Goal: Complete application form

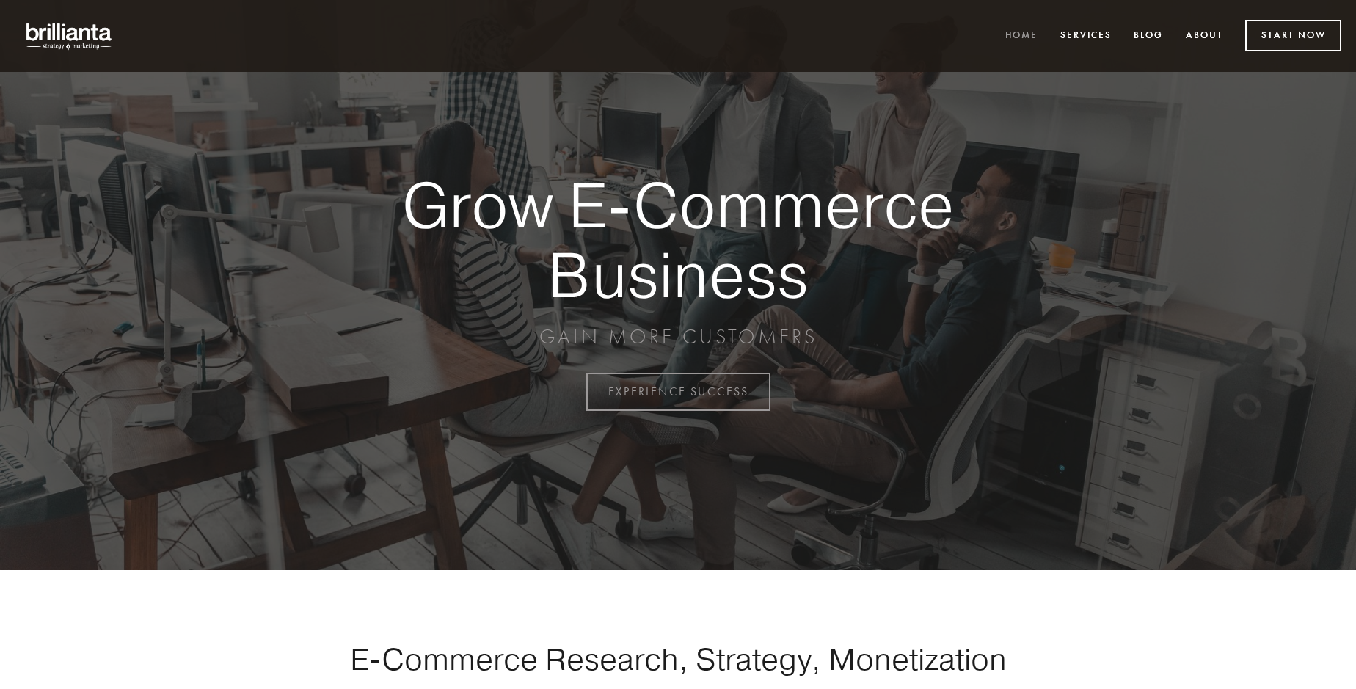
scroll to position [3846, 0]
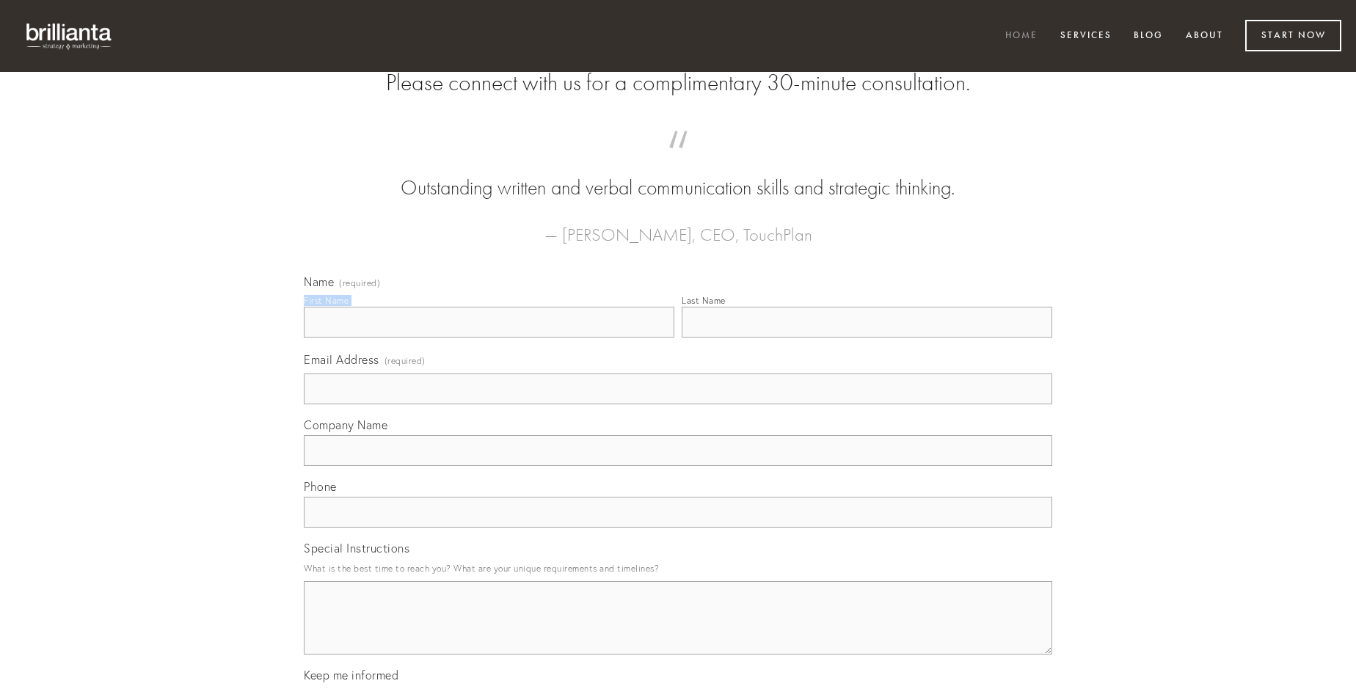
type input "[PERSON_NAME]"
click at [866, 337] on input "Last Name" at bounding box center [867, 322] width 370 height 31
type input "[PERSON_NAME]"
click at [678, 404] on input "Email Address (required)" at bounding box center [678, 388] width 748 height 31
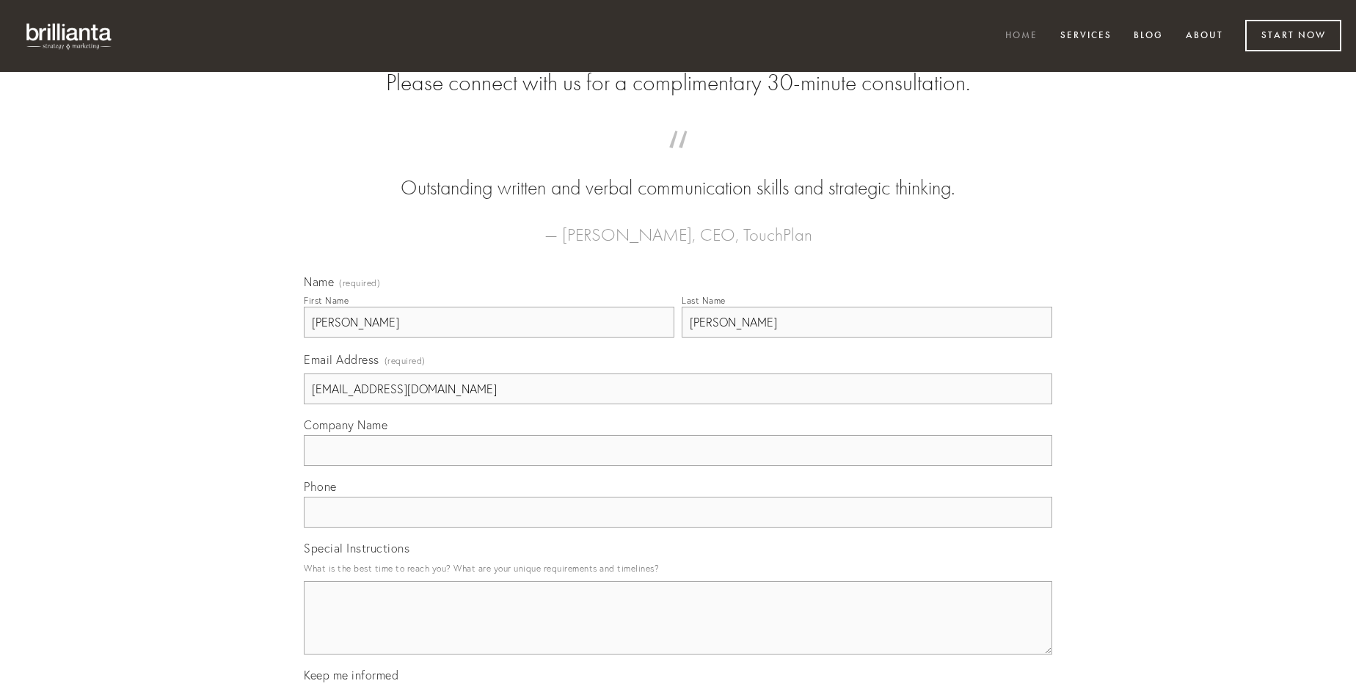
type input "[EMAIL_ADDRESS][DOMAIN_NAME]"
click at [678, 466] on input "Company Name" at bounding box center [678, 450] width 748 height 31
type input "capto"
click at [678, 527] on input "text" at bounding box center [678, 512] width 748 height 31
click at [678, 631] on textarea "Special Instructions" at bounding box center [678, 617] width 748 height 73
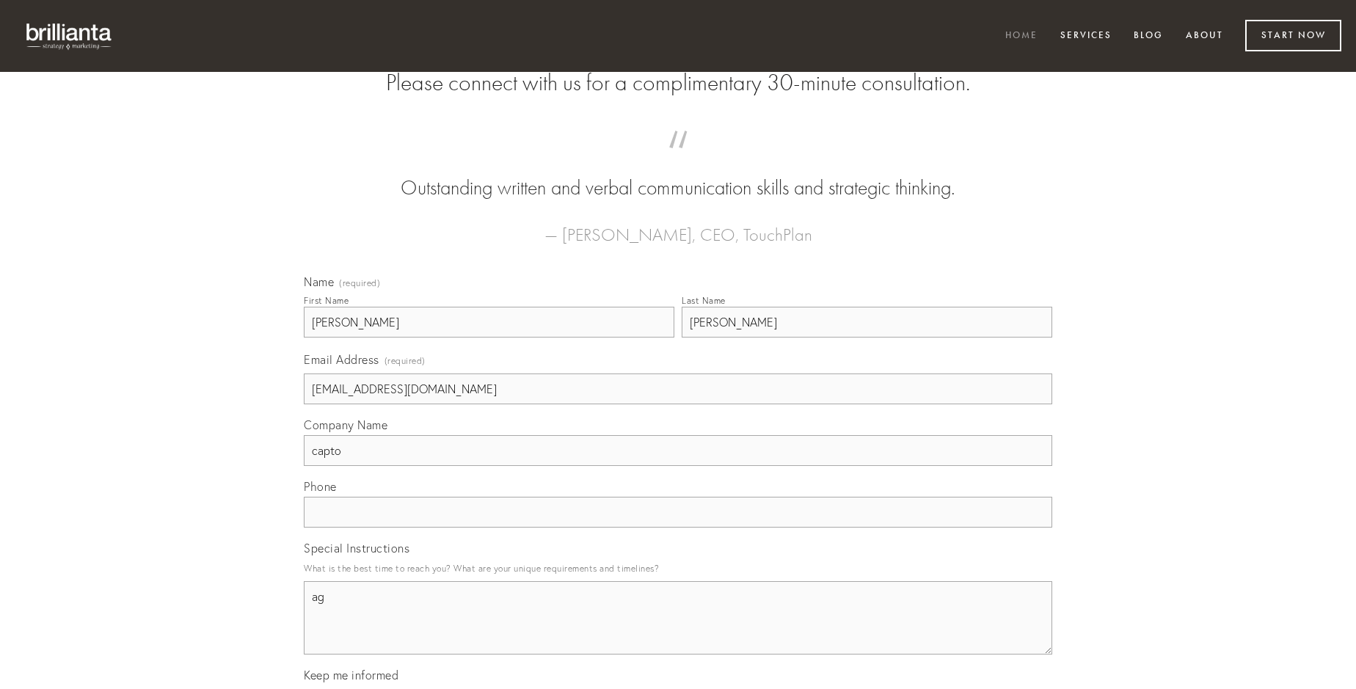
type textarea "agn"
